Goal: Information Seeking & Learning: Find specific fact

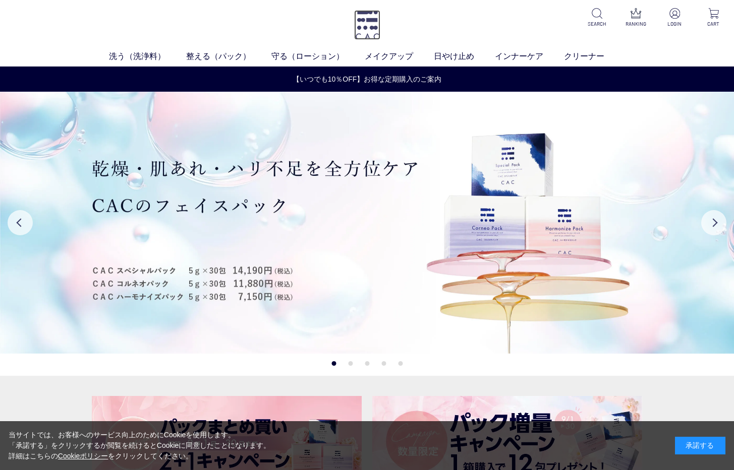
click at [371, 20] on img at bounding box center [367, 25] width 26 height 30
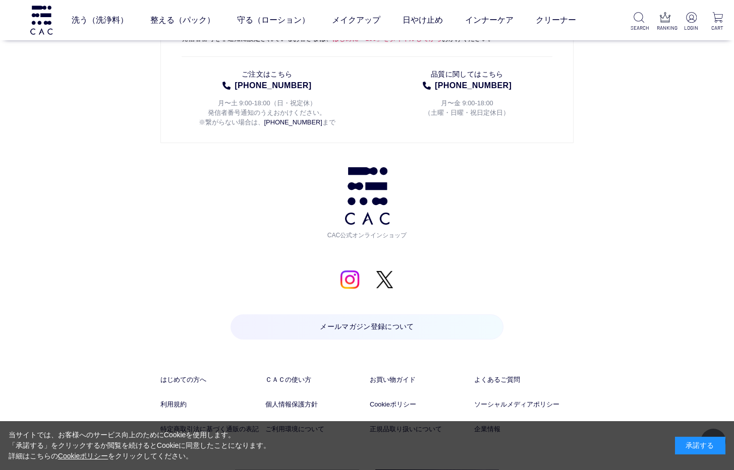
scroll to position [4980, 0]
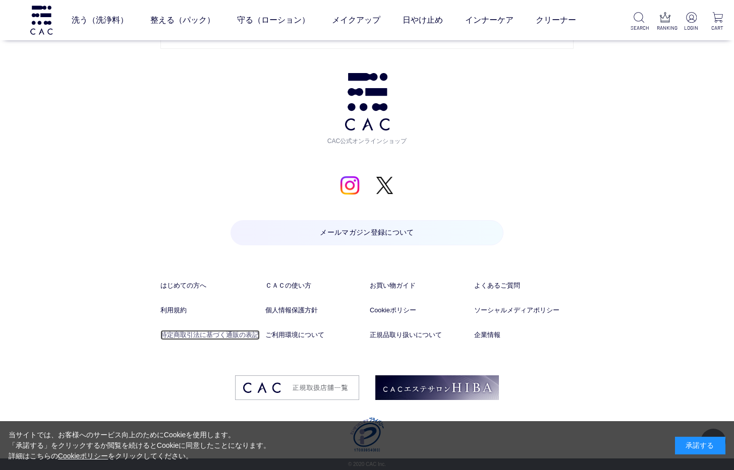
click at [177, 336] on link "特定商取引法に基づく通販の表記" at bounding box center [209, 335] width 99 height 10
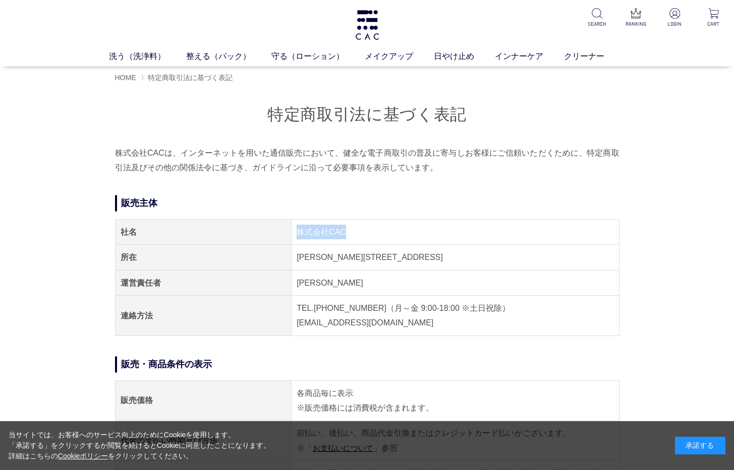
drag, startPoint x: 298, startPoint y: 229, endPoint x: 386, endPoint y: 238, distance: 88.7
click at [386, 238] on td "株式会社CAC" at bounding box center [454, 232] width 327 height 25
copy td "株式会社CAC"
